Goal: Find specific page/section: Find specific page/section

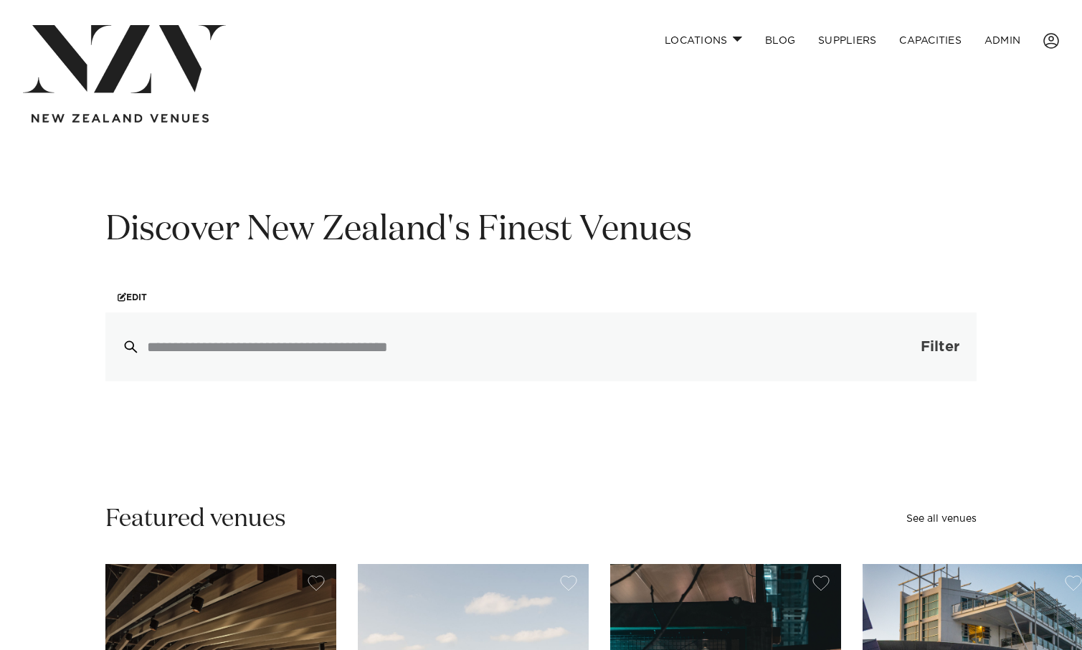
click at [905, 350] on button "Filter 0" at bounding box center [926, 347] width 102 height 69
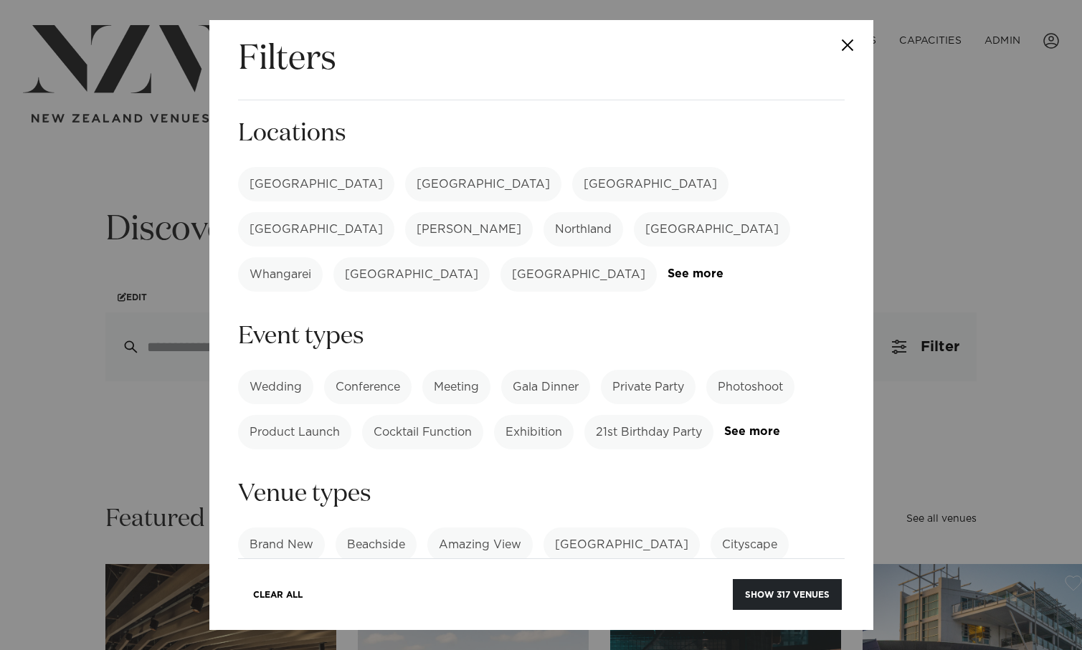
click at [256, 175] on label "[GEOGRAPHIC_DATA]" at bounding box center [316, 184] width 156 height 34
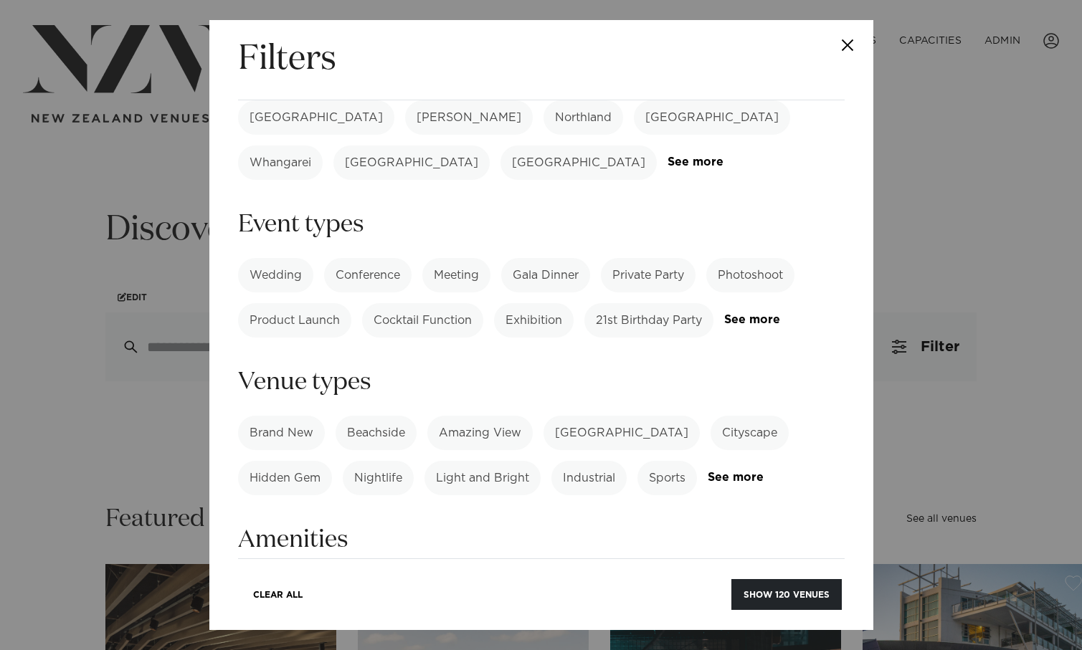
scroll to position [113, 0]
click at [753, 470] on link "See more" at bounding box center [764, 476] width 112 height 12
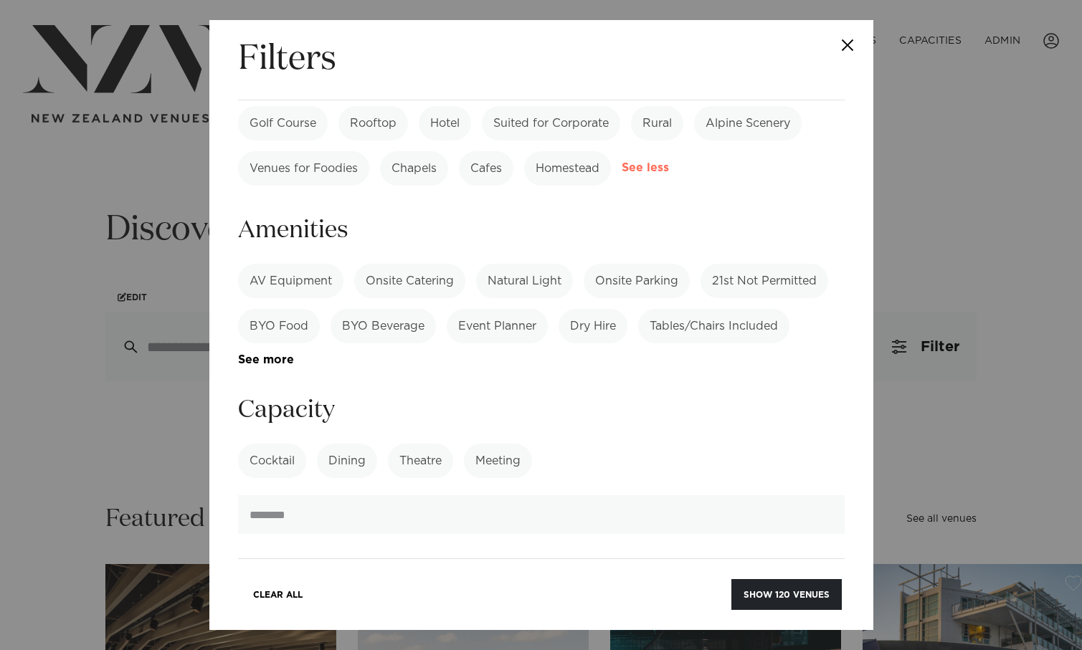
scroll to position [741, 0]
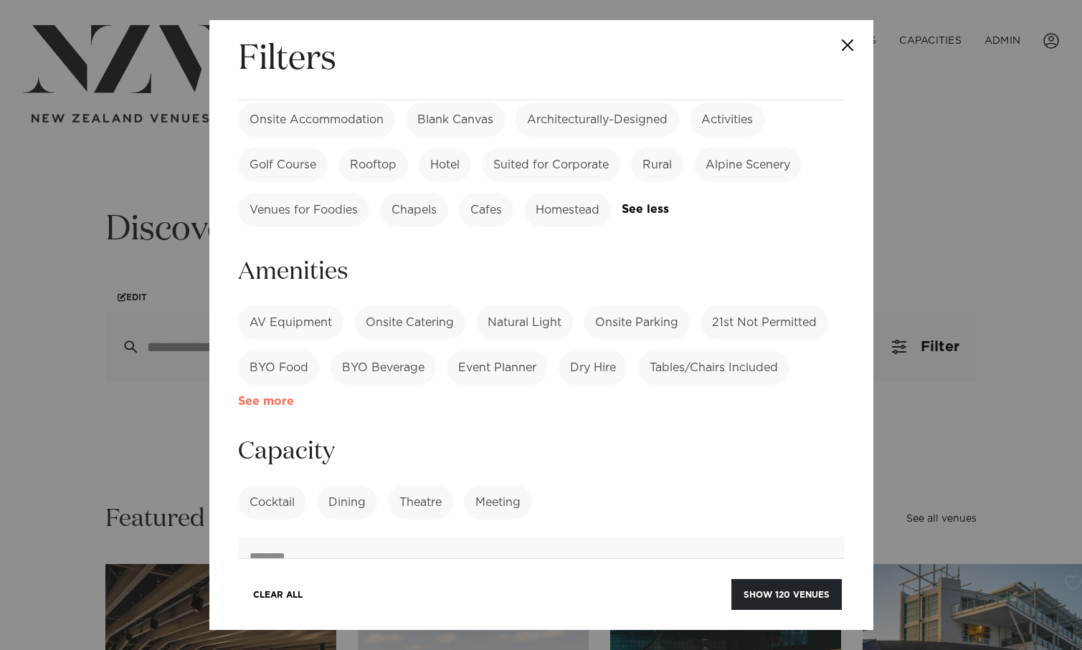
click at [265, 396] on link "See more" at bounding box center [294, 402] width 112 height 12
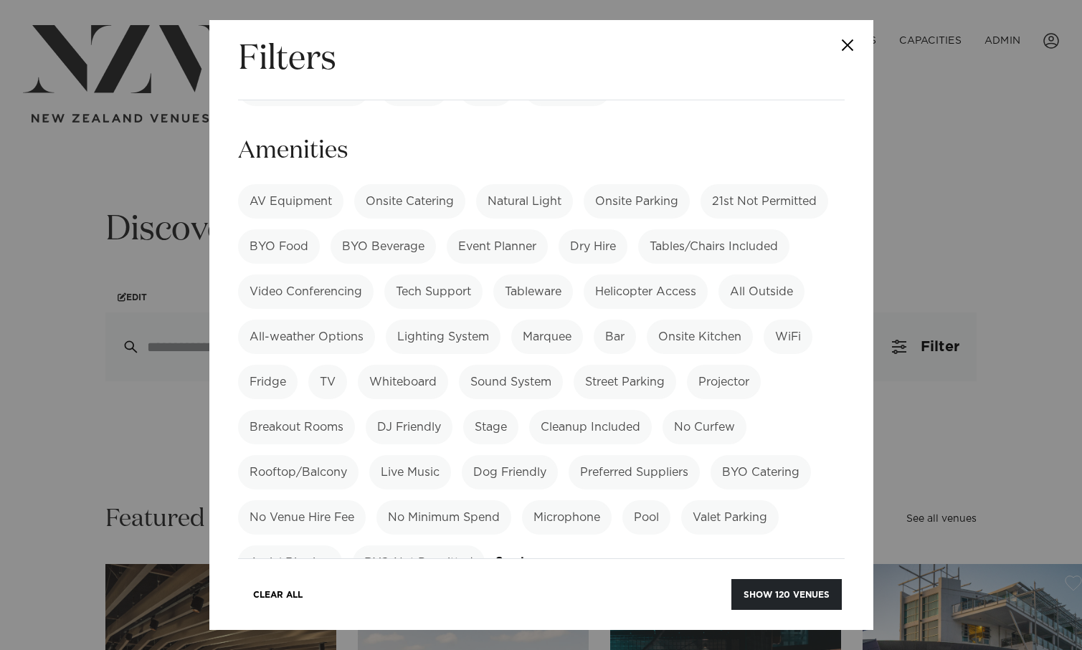
scroll to position [865, 0]
click at [847, 42] on button "Close" at bounding box center [848, 45] width 50 height 50
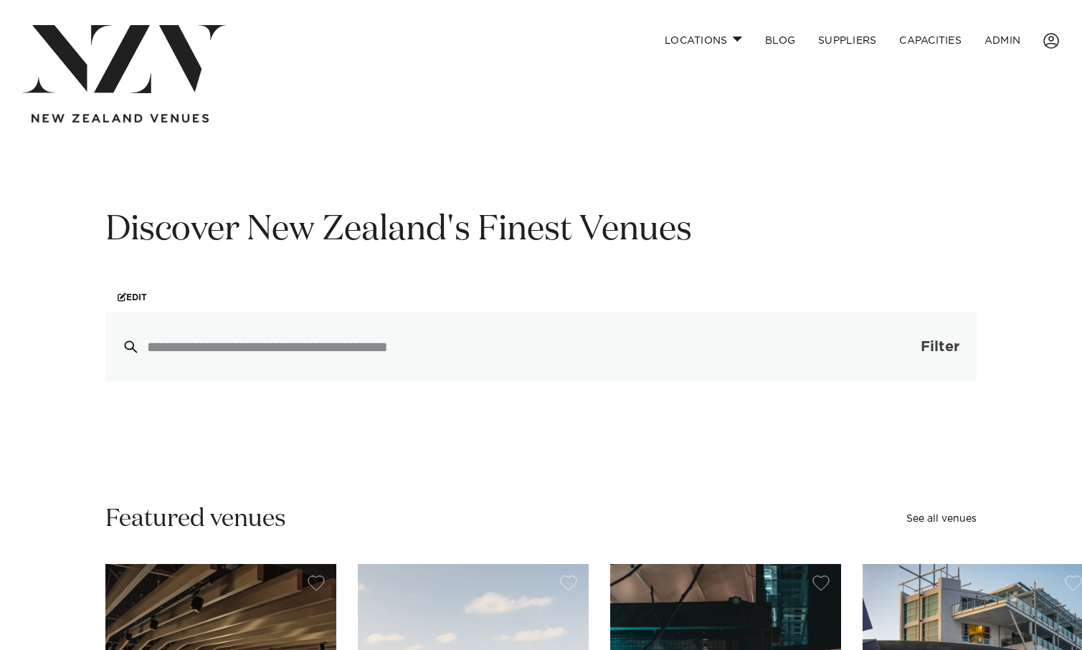
click at [898, 332] on button "Filter 0" at bounding box center [926, 347] width 102 height 69
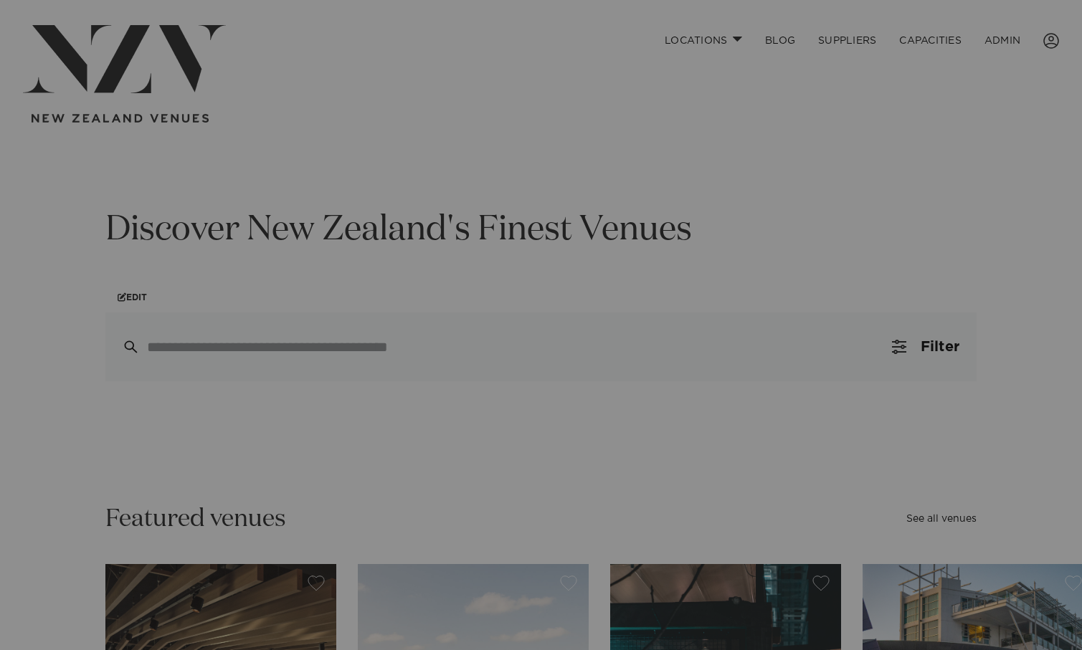
scroll to position [0, 0]
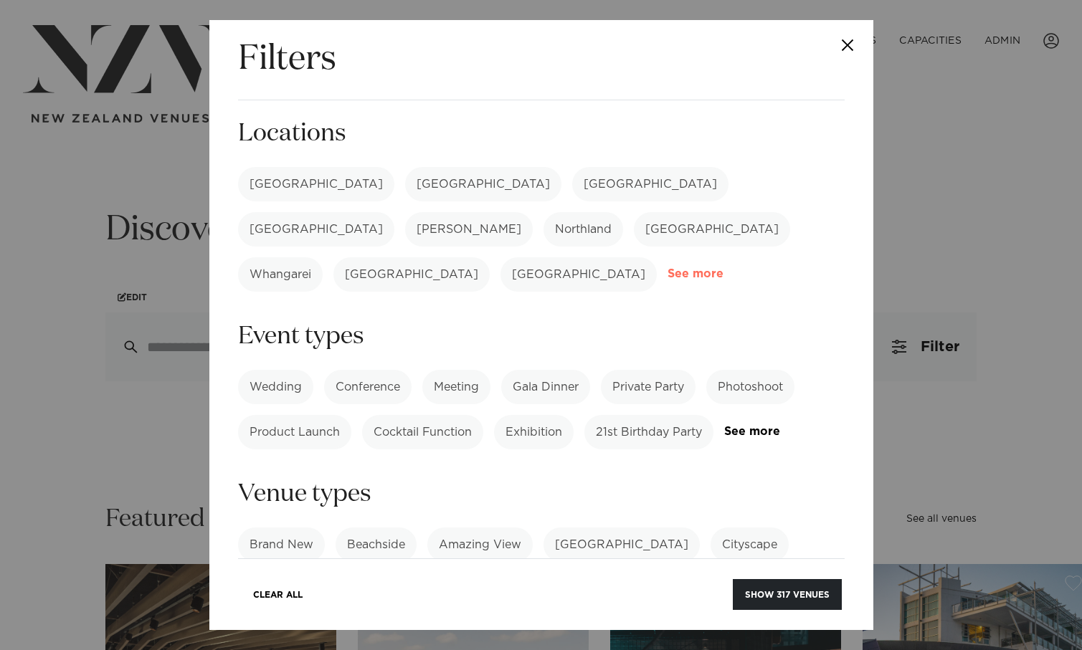
click at [691, 268] on link "See more" at bounding box center [723, 274] width 112 height 12
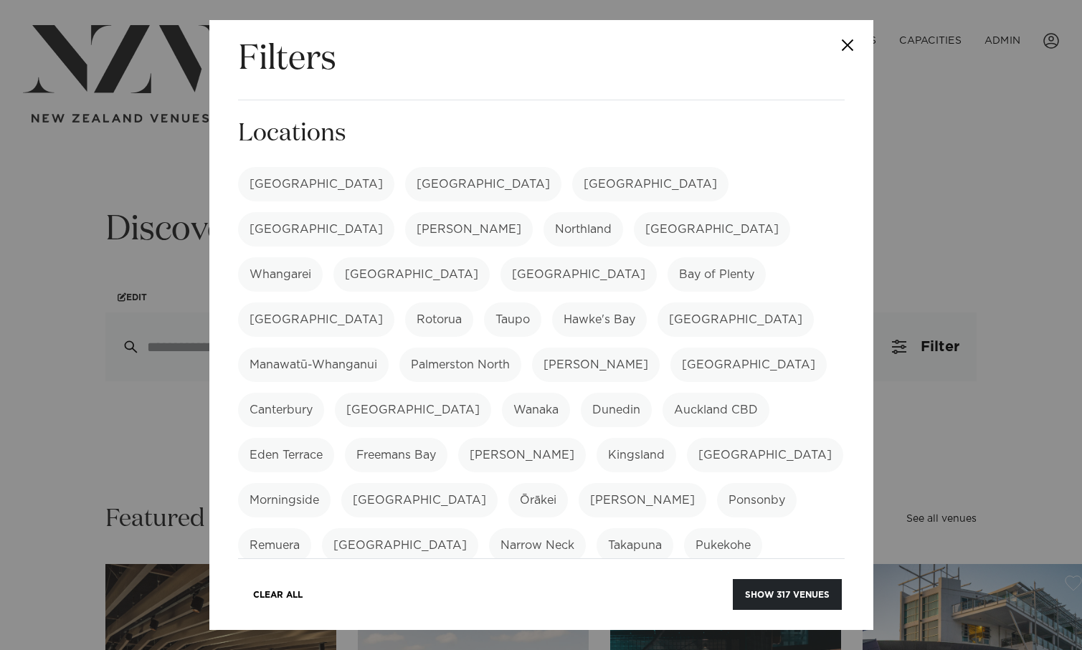
click at [278, 178] on label "[GEOGRAPHIC_DATA]" at bounding box center [316, 184] width 156 height 34
click at [798, 597] on button "Show 120 venues" at bounding box center [786, 594] width 110 height 31
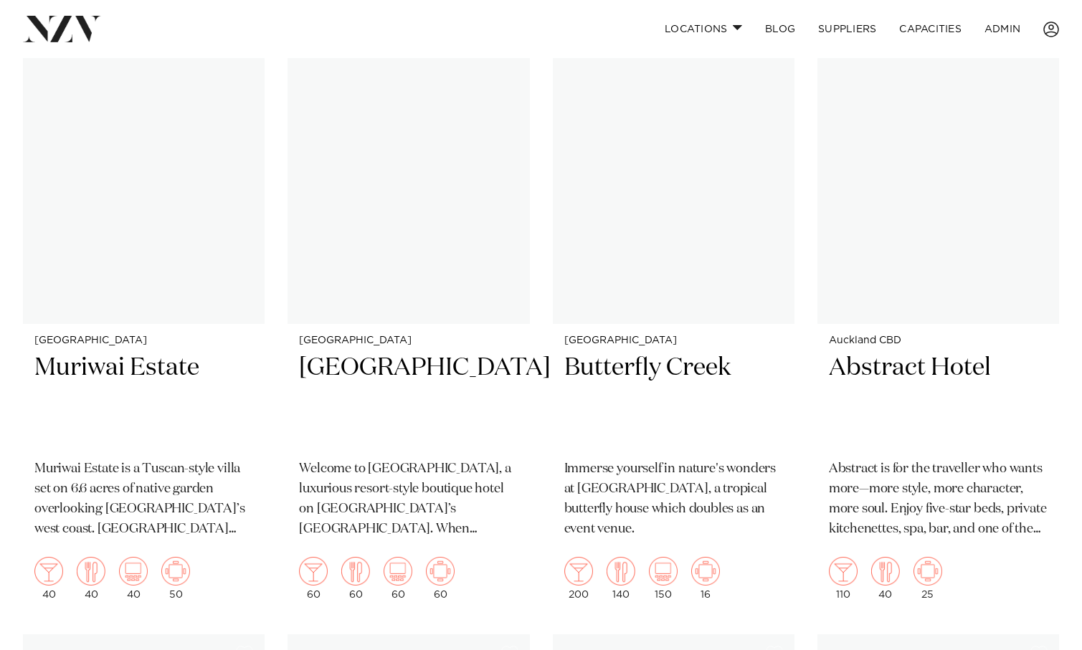
scroll to position [17792, 0]
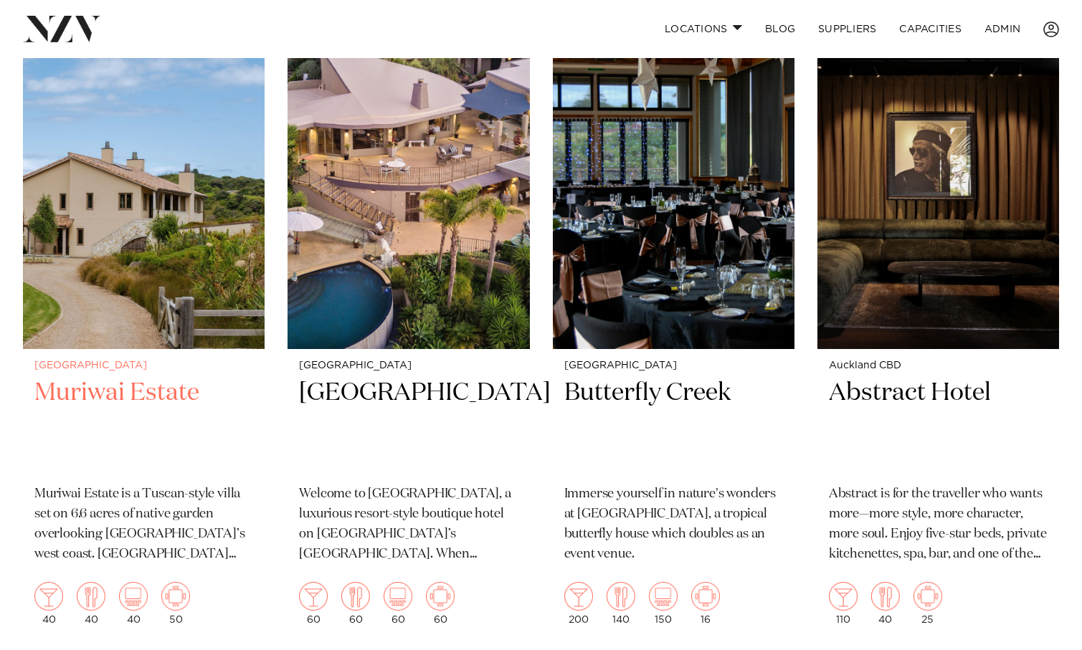
click at [85, 241] on img at bounding box center [144, 186] width 242 height 324
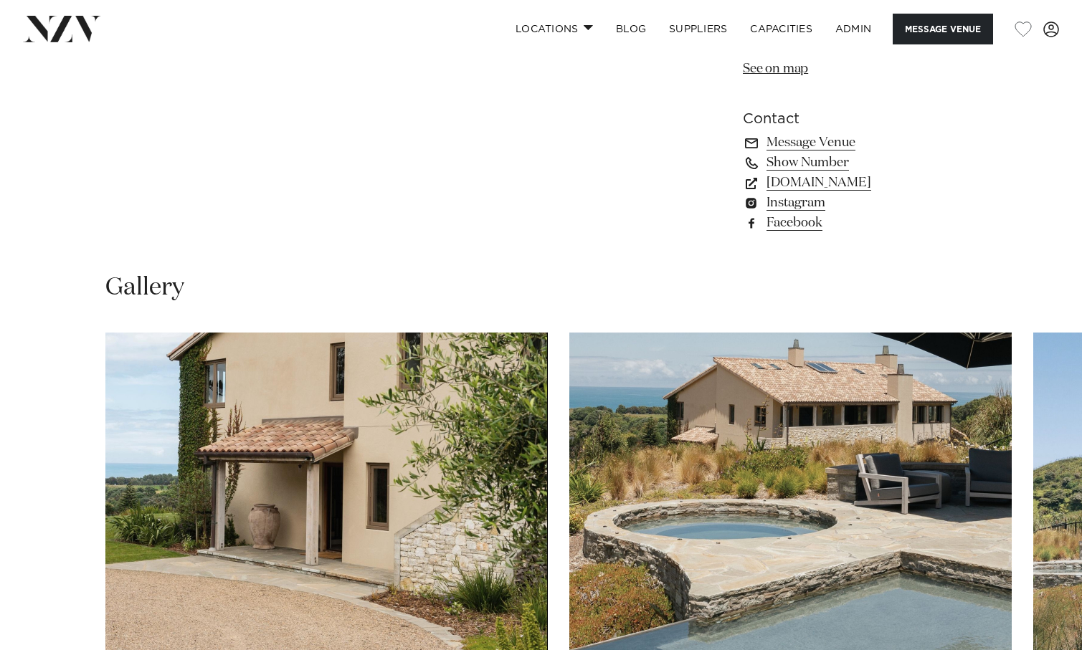
scroll to position [1070, 0]
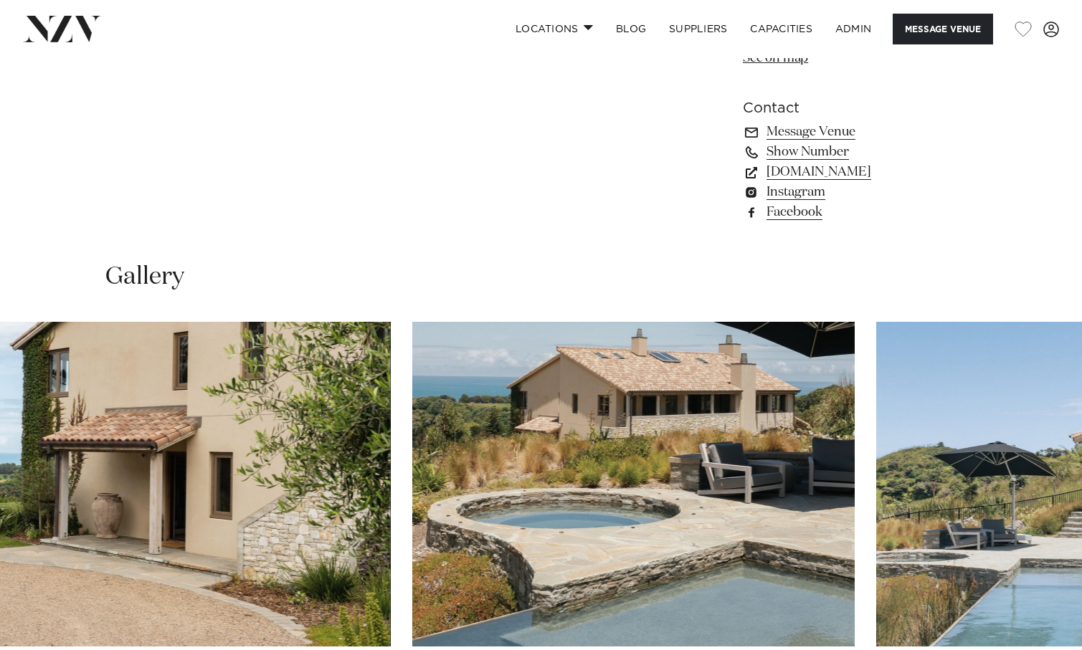
click at [412, 389] on img "2 / 10" at bounding box center [633, 484] width 442 height 325
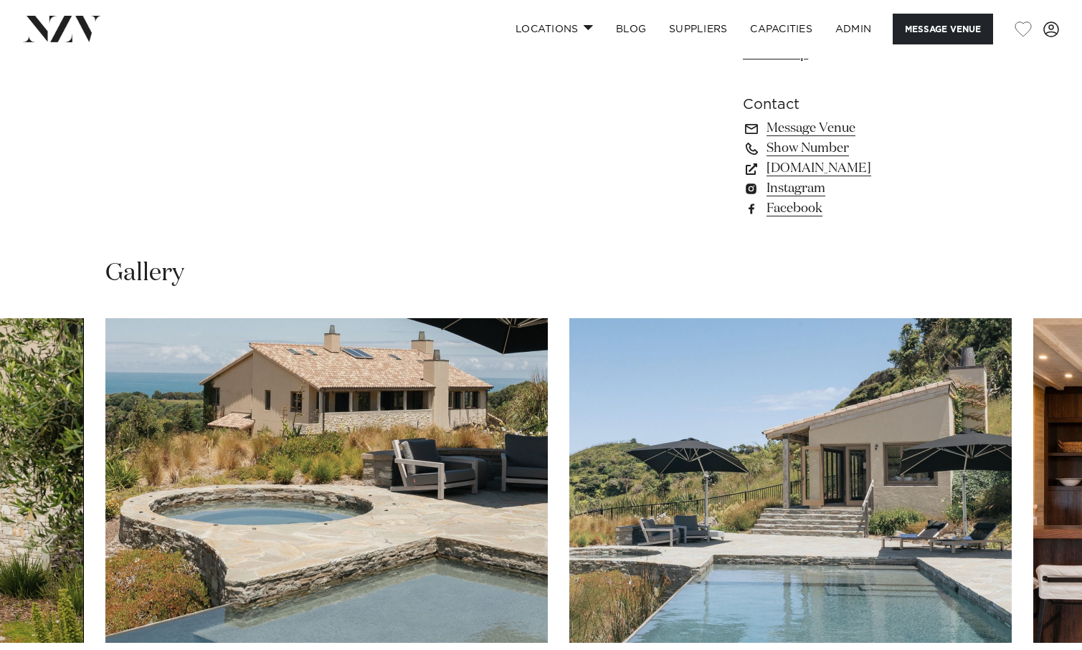
click at [59, 9] on nav "Locations Auckland Wellington Christchurch Queenstown Hamilton Northland Bay of…" at bounding box center [541, 29] width 1082 height 58
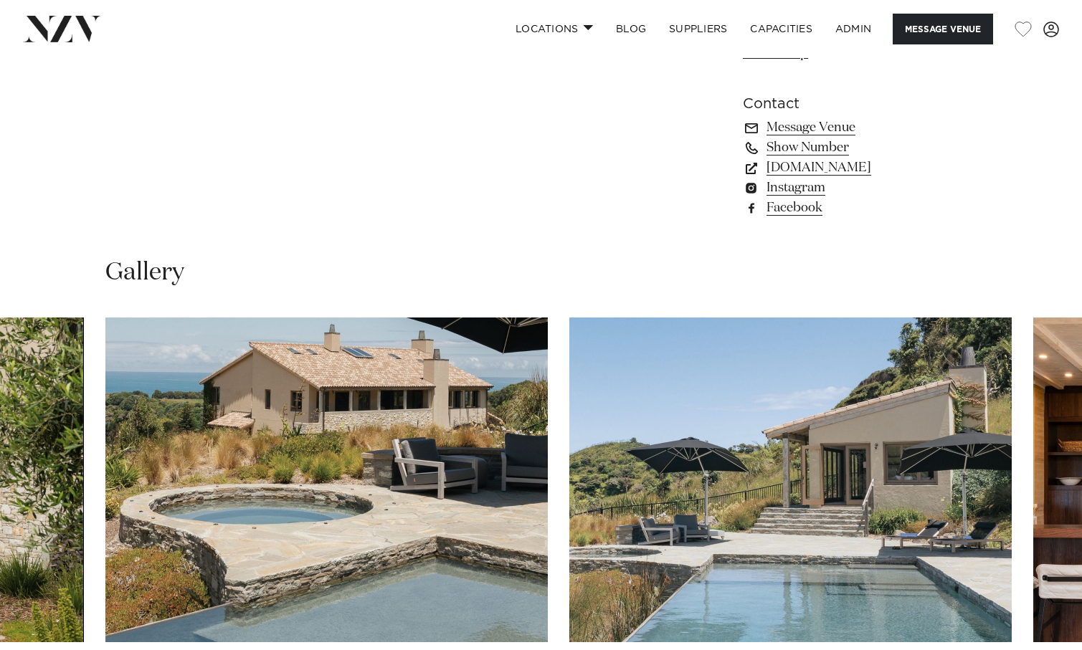
scroll to position [1067, 0]
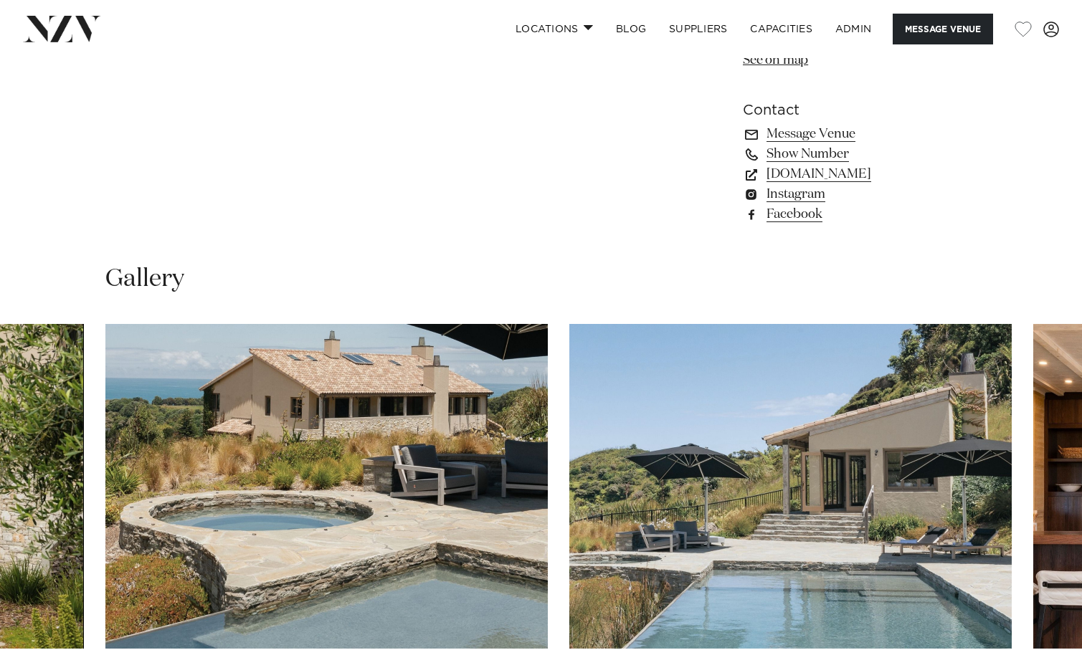
click at [59, 22] on img at bounding box center [62, 29] width 78 height 26
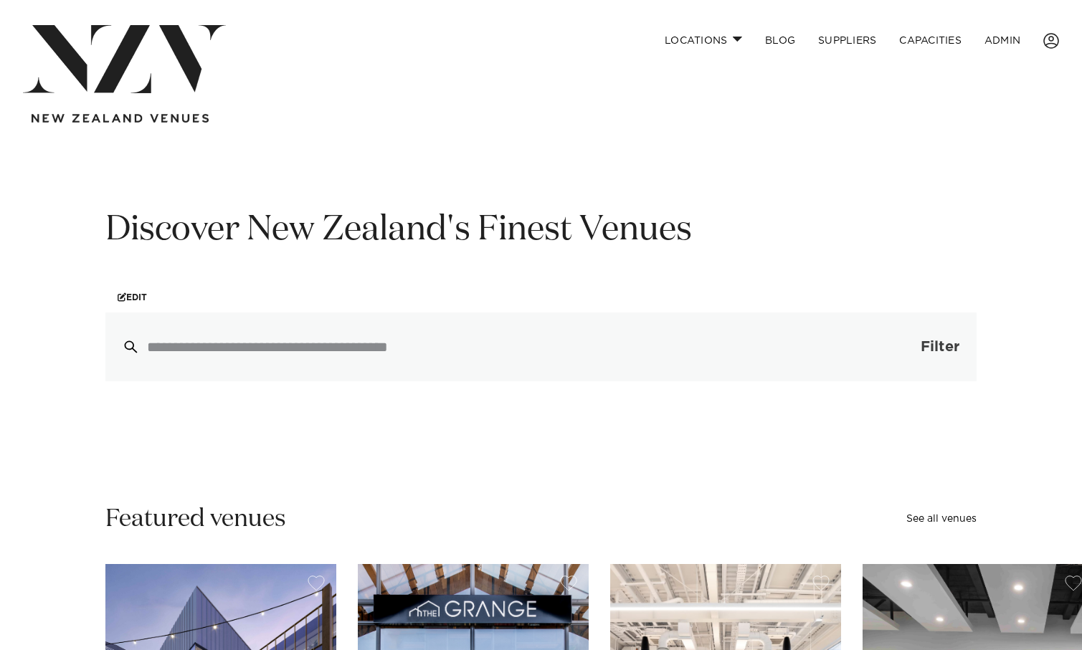
click at [897, 345] on span "button" at bounding box center [899, 347] width 14 height 14
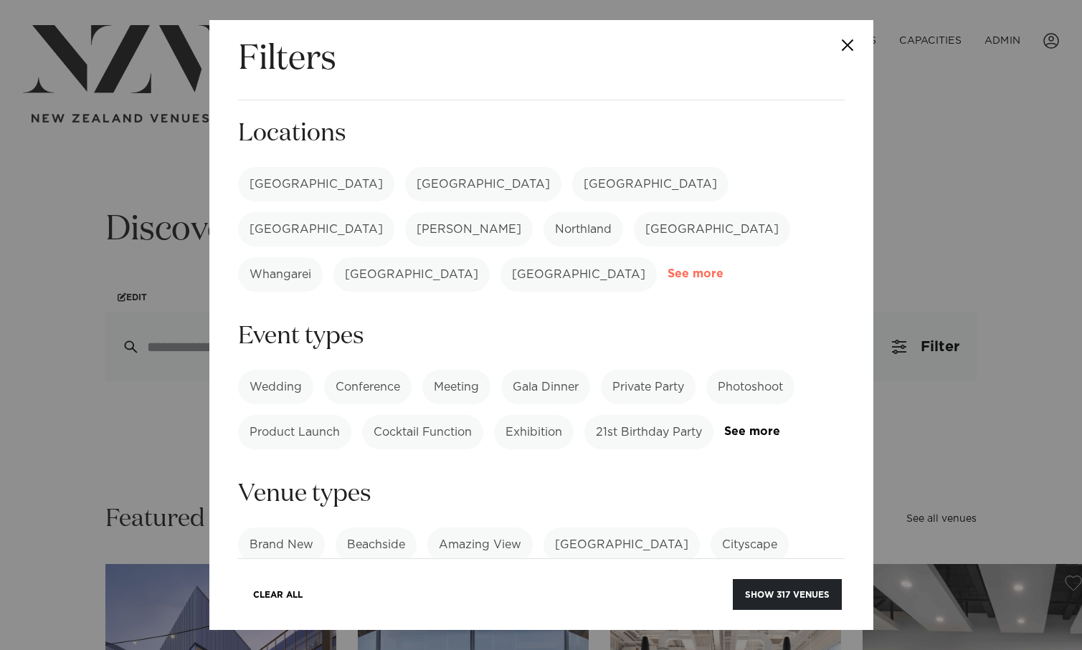
click at [677, 268] on link "See more" at bounding box center [723, 274] width 112 height 12
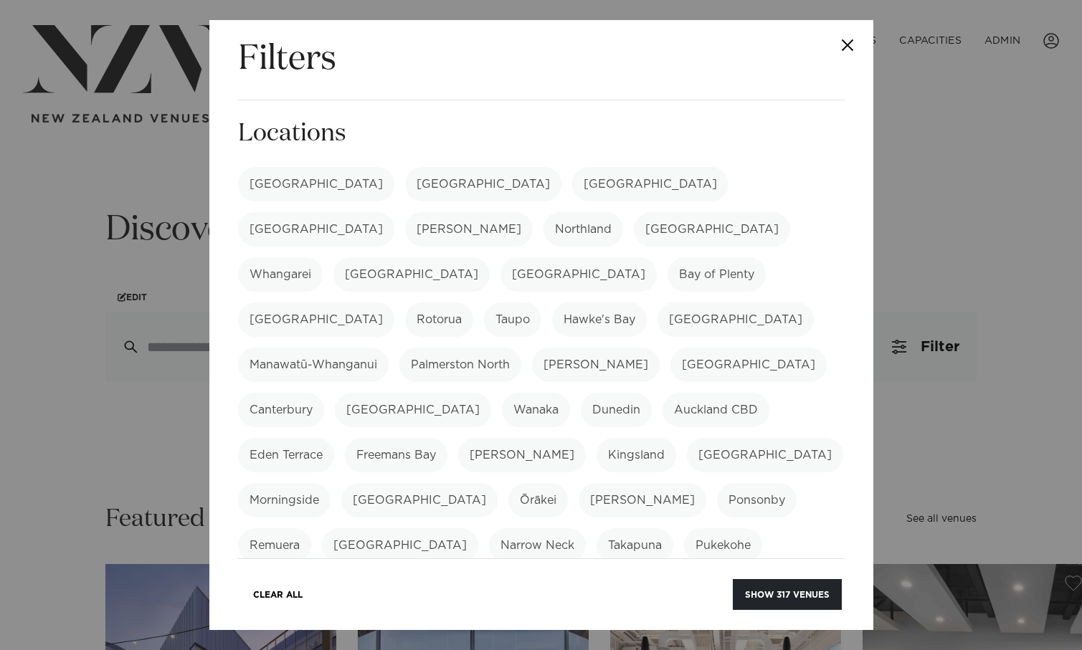
click at [286, 185] on label "[GEOGRAPHIC_DATA]" at bounding box center [316, 184] width 156 height 34
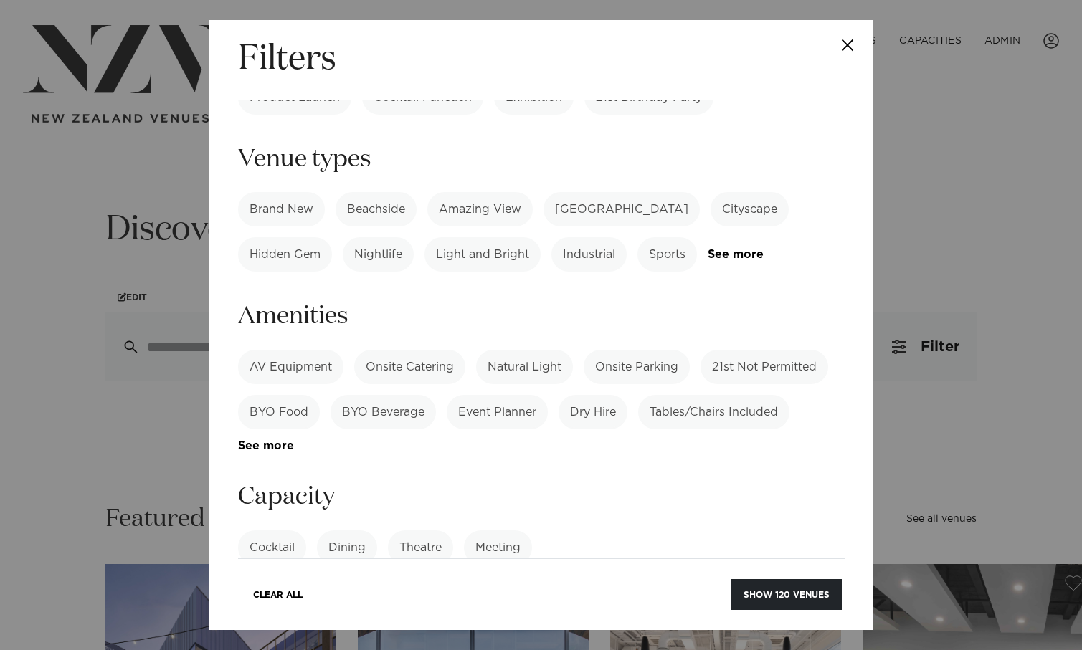
scroll to position [824, 0]
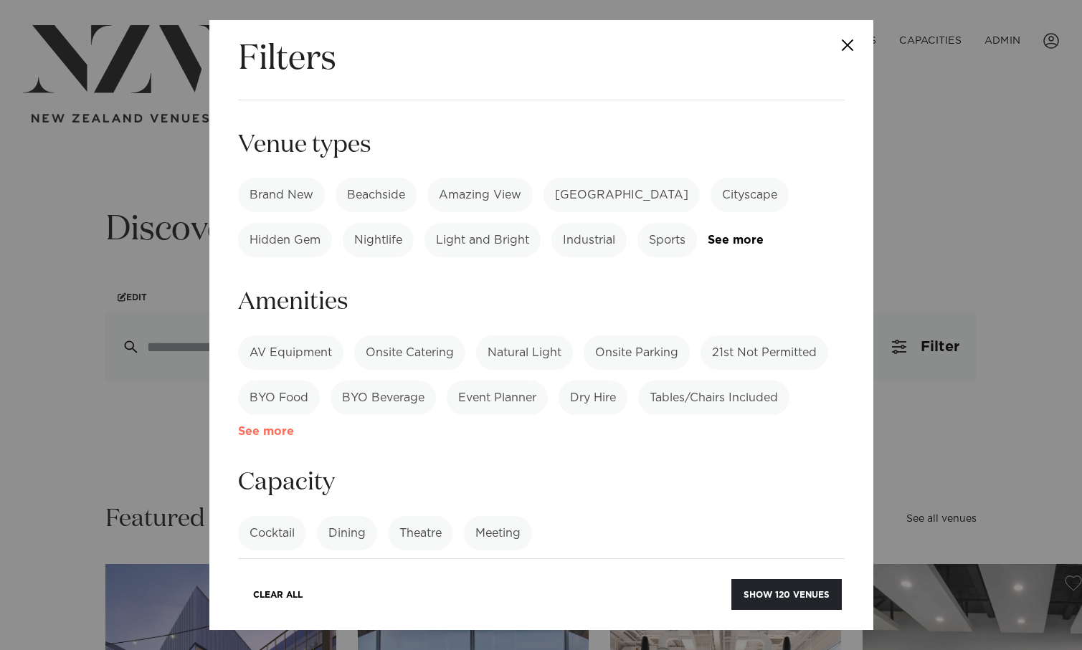
click at [250, 426] on link "See more" at bounding box center [294, 432] width 112 height 12
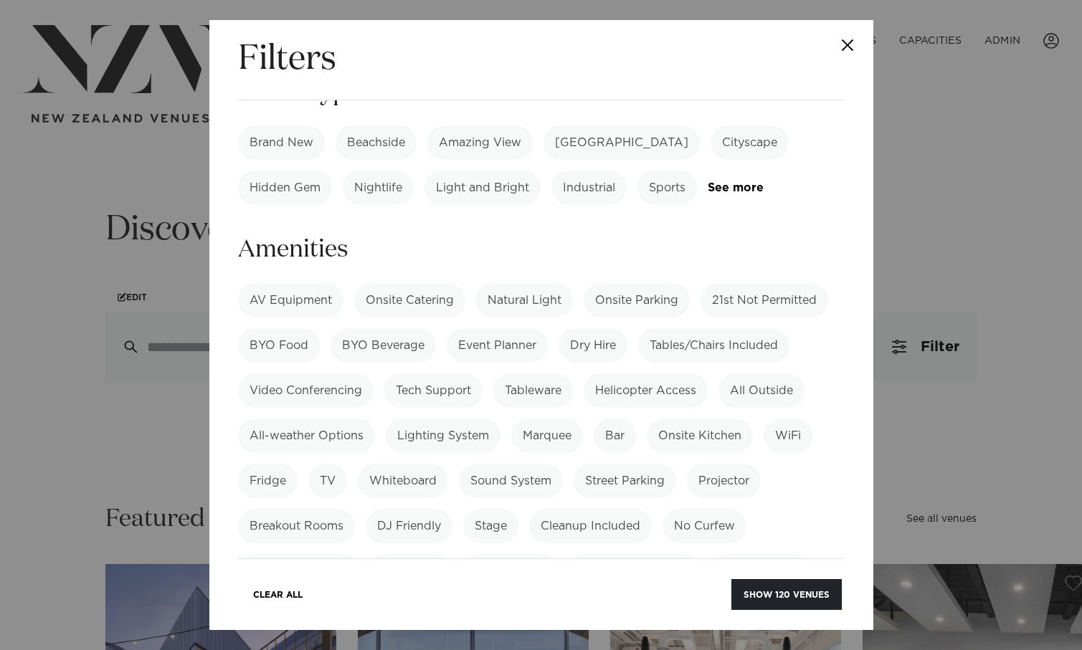
scroll to position [877, 0]
click at [654, 599] on label "Pool" at bounding box center [646, 616] width 48 height 34
click at [795, 600] on button "Show 12 venues" at bounding box center [790, 594] width 104 height 31
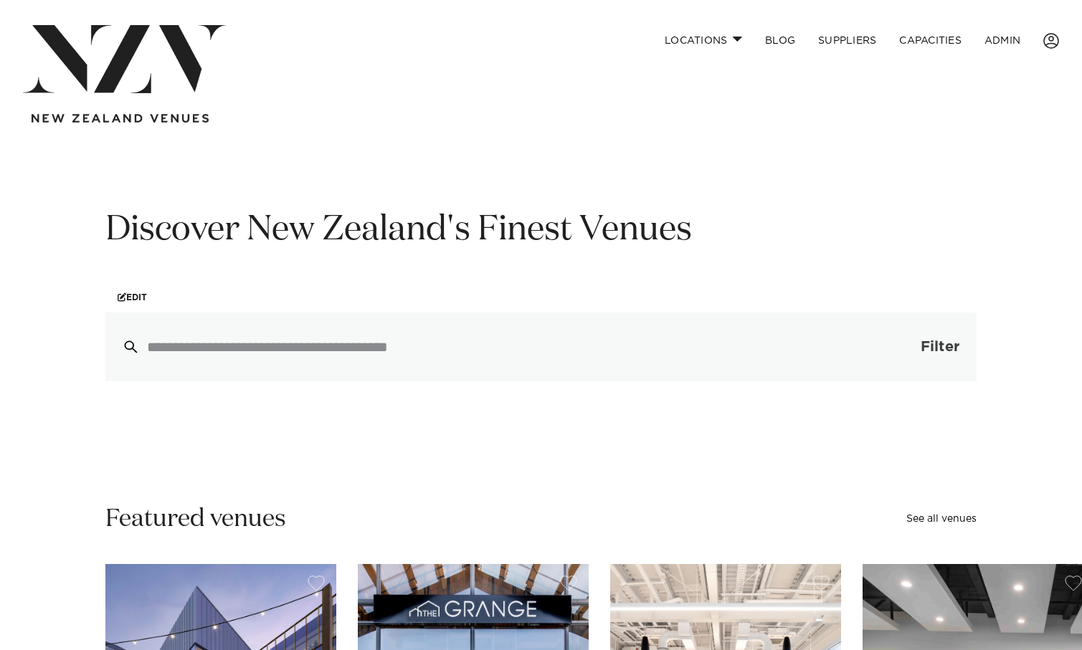
click at [904, 354] on span "button" at bounding box center [899, 347] width 14 height 14
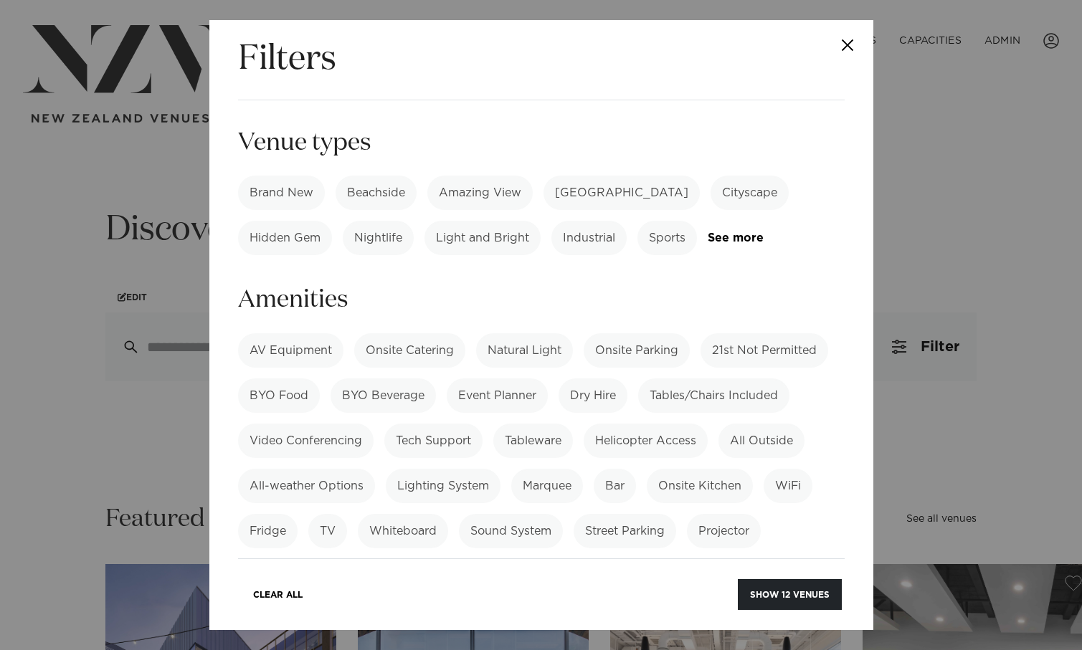
scroll to position [913, 0]
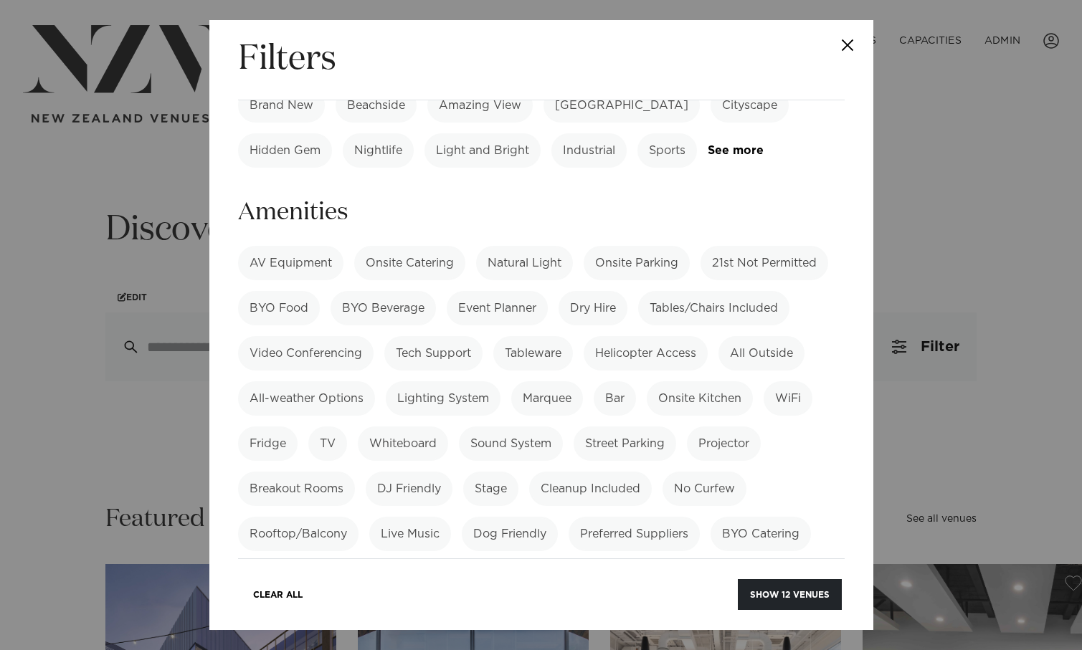
click at [273, 291] on label "BYO Food" at bounding box center [279, 308] width 82 height 34
click at [373, 291] on label "BYO Beverage" at bounding box center [382, 308] width 105 height 34
click at [285, 291] on label "BYO Food" at bounding box center [279, 308] width 82 height 34
click at [786, 602] on button "Show 2 venues" at bounding box center [791, 594] width 100 height 31
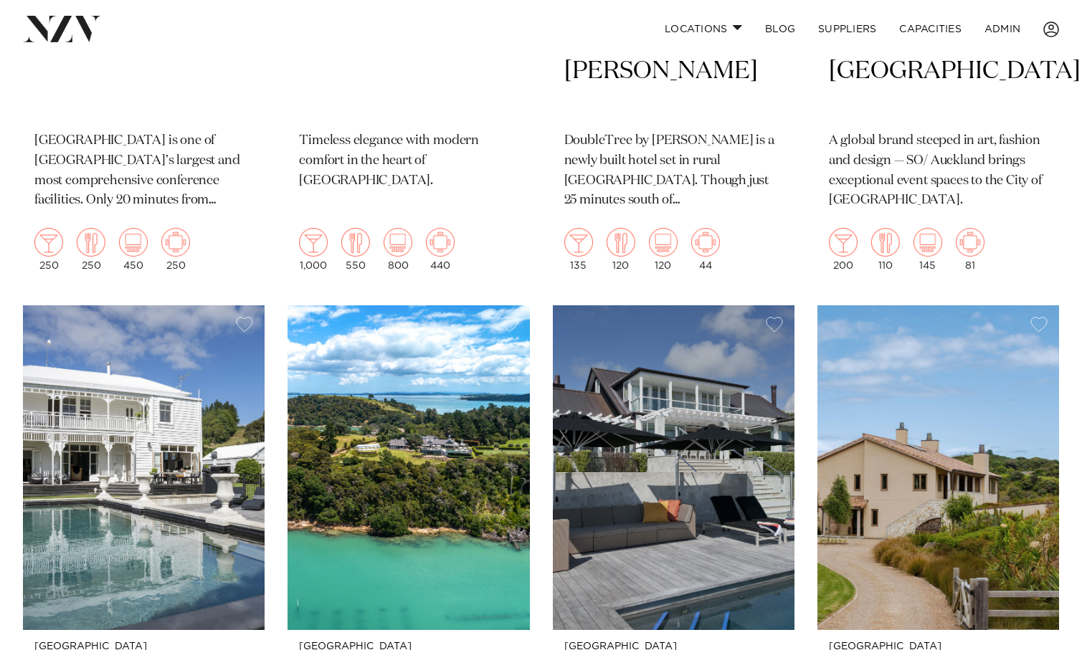
scroll to position [1352, 0]
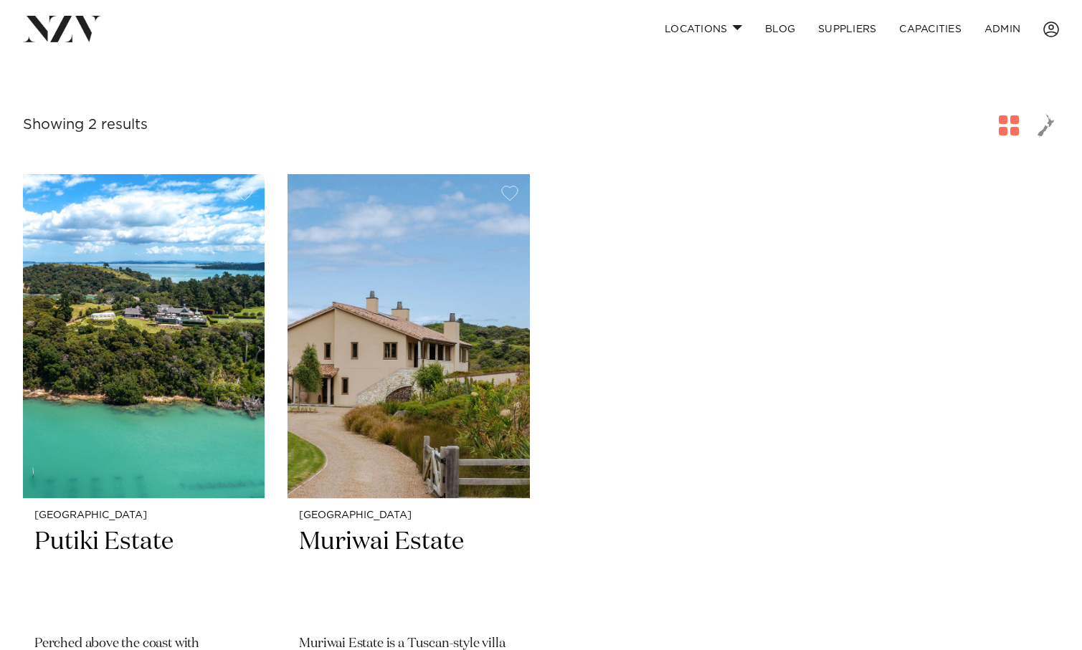
scroll to position [300, 0]
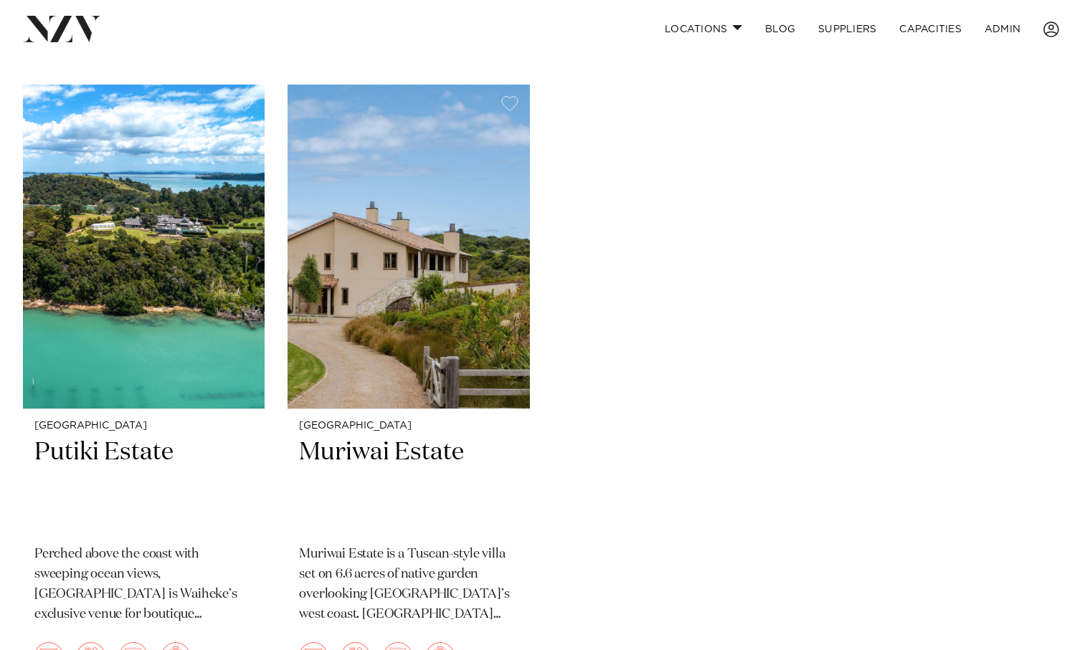
click at [41, 24] on img at bounding box center [62, 29] width 78 height 26
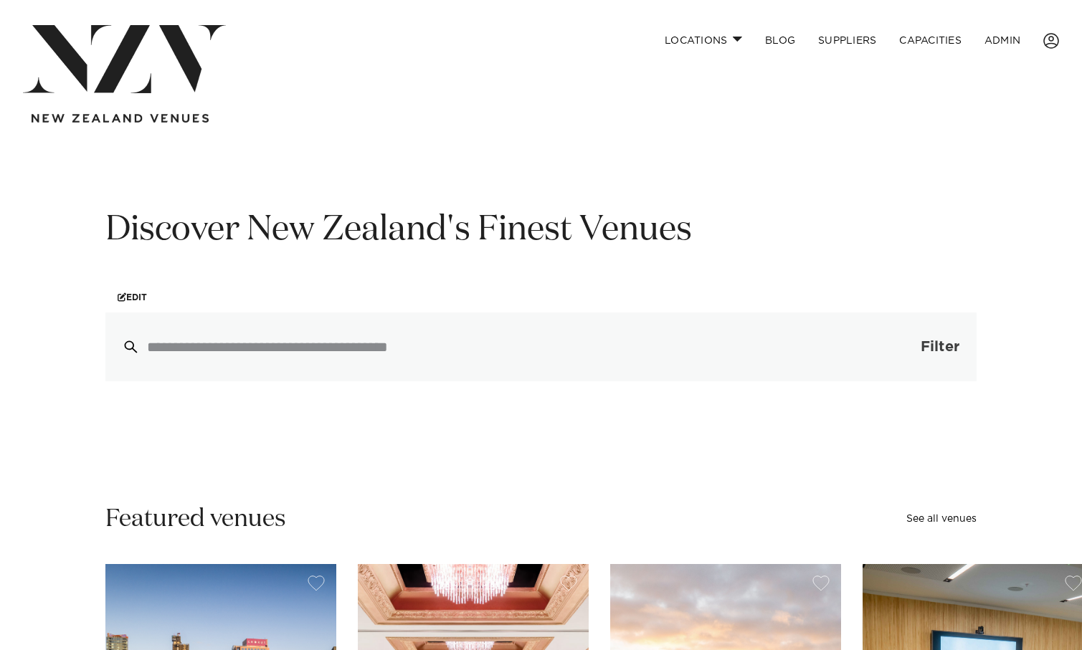
click at [903, 346] on span "button" at bounding box center [899, 347] width 14 height 14
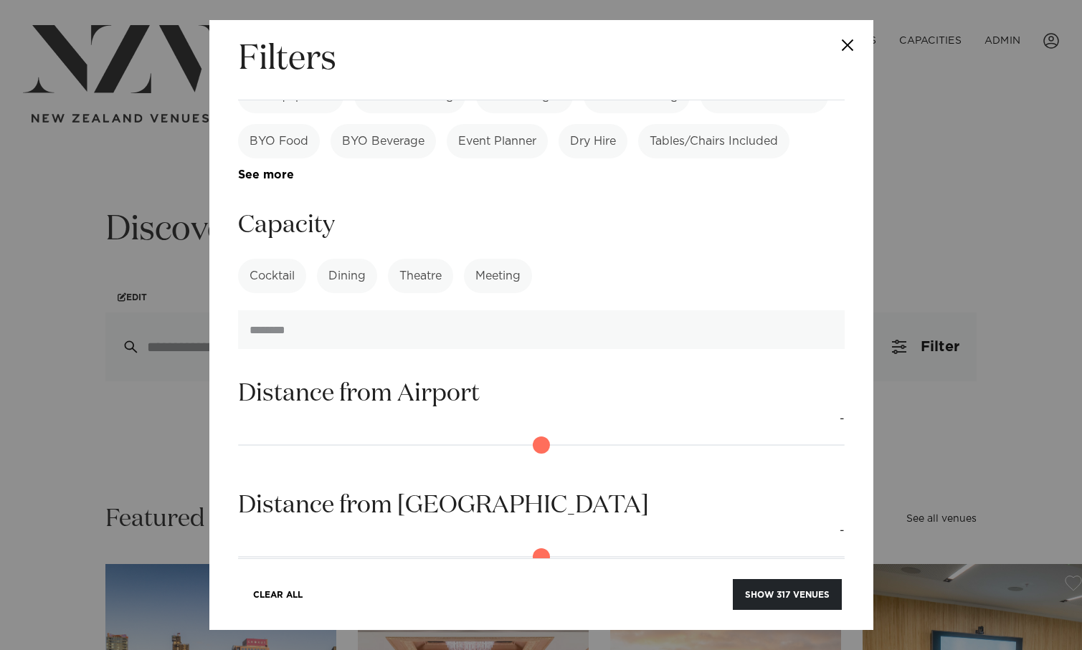
scroll to position [809, 0]
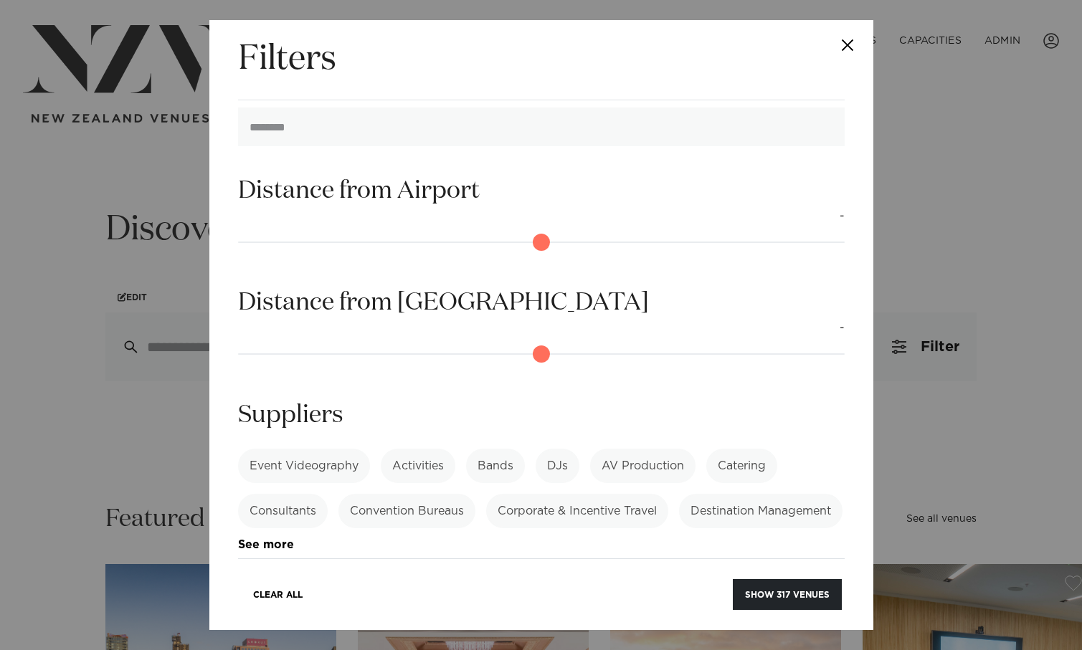
click at [849, 48] on button "Close" at bounding box center [848, 45] width 50 height 50
